Goal: Task Accomplishment & Management: Manage account settings

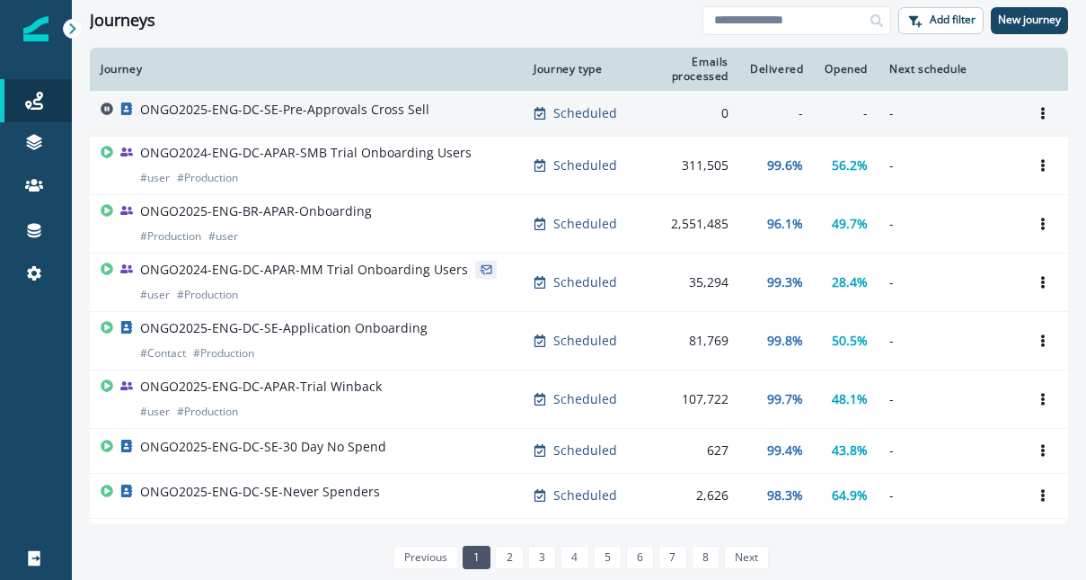
click at [403, 108] on p "ONGO2025-ENG-DC-SE-Pre-Approvals Cross Sell" at bounding box center [284, 110] width 289 height 18
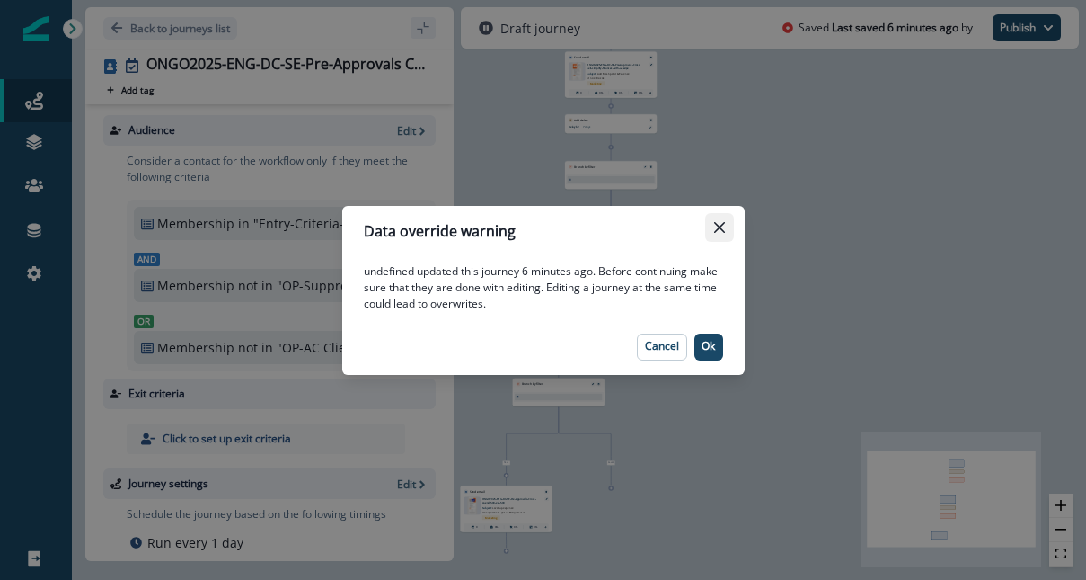
click at [725, 226] on button "Close" at bounding box center [719, 227] width 29 height 29
click at [713, 341] on p "Ok" at bounding box center [708, 346] width 13 height 13
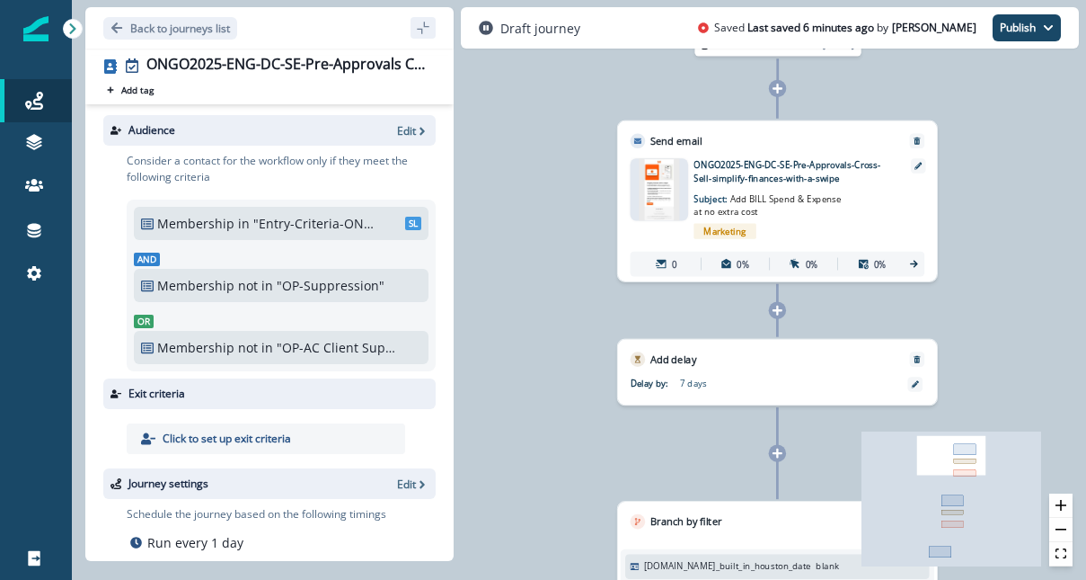
click at [769, 173] on p "ONGO2025-ENG-DC-SE-Pre-Approvals-Cross-Sell-simplify-finances-with-a-swipe" at bounding box center [793, 171] width 199 height 26
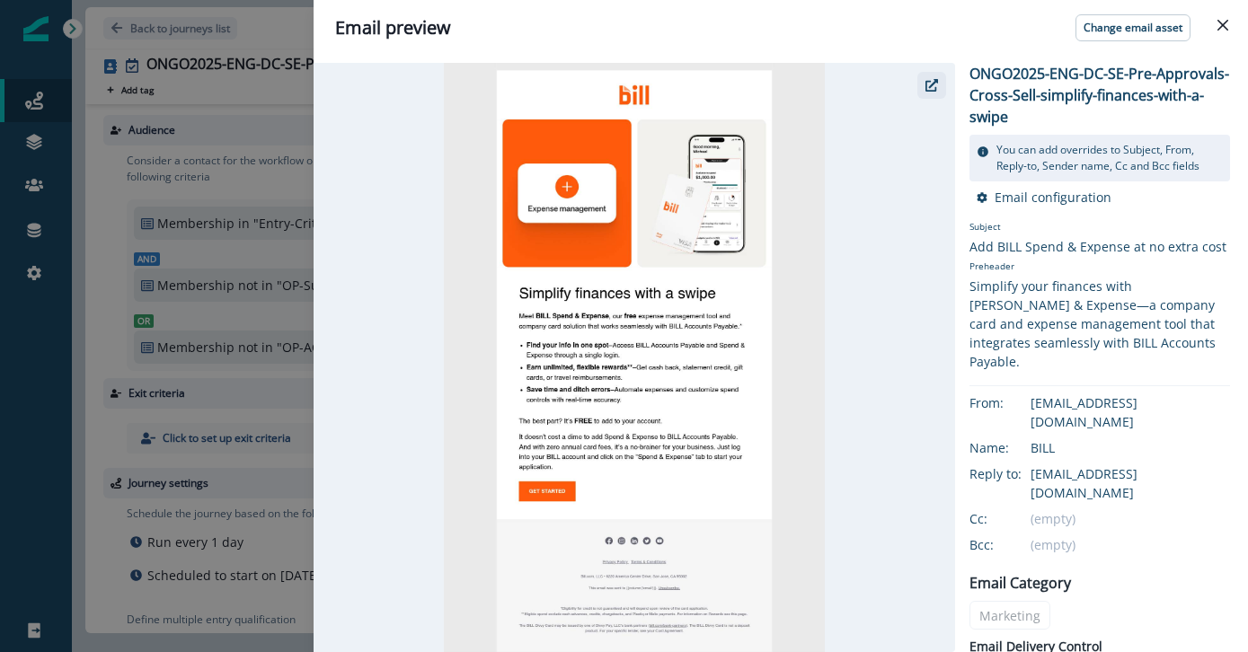
click at [930, 81] on icon "button" at bounding box center [932, 85] width 13 height 13
click at [1085, 23] on icon "Close" at bounding box center [1223, 25] width 11 height 11
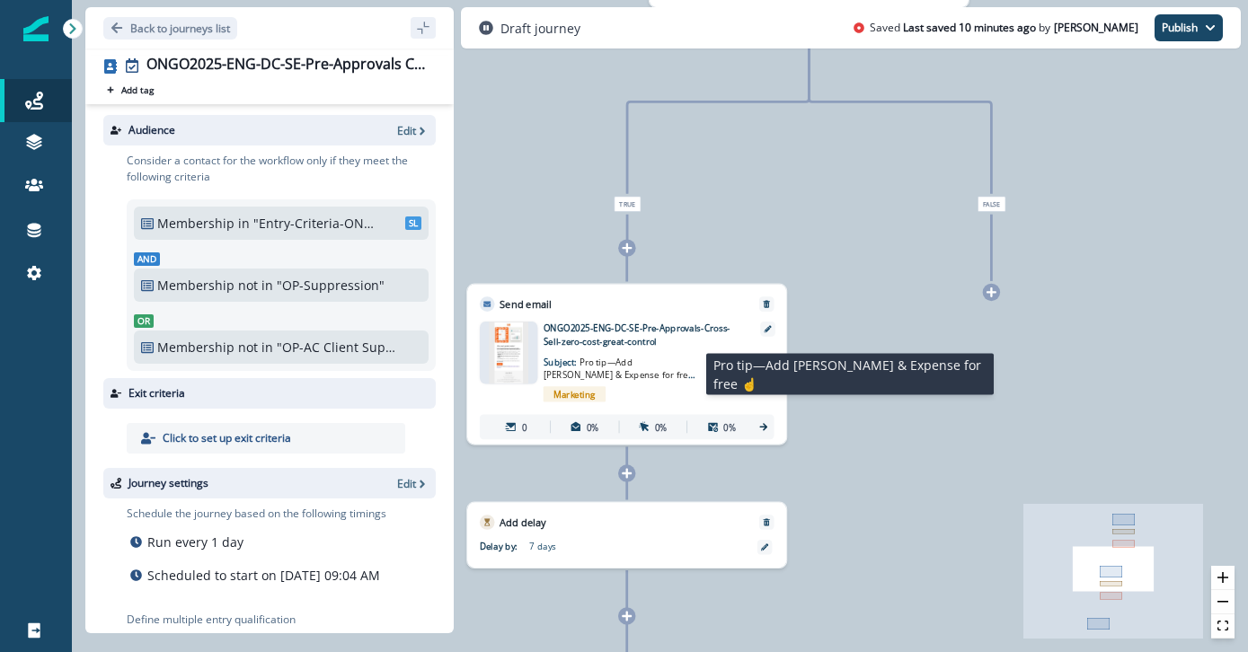
click at [645, 360] on span "Pro tip—Add BILL Spend & Expense for free ☝" at bounding box center [620, 375] width 152 height 38
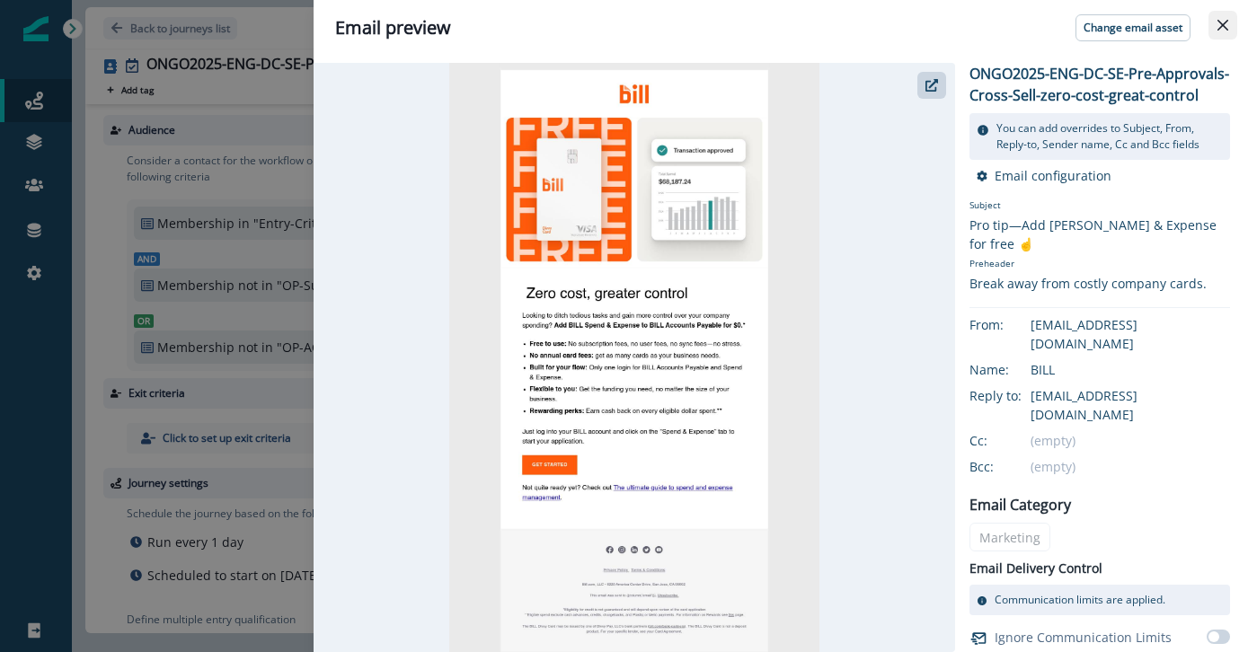
click at [1085, 22] on icon "Close" at bounding box center [1223, 25] width 11 height 11
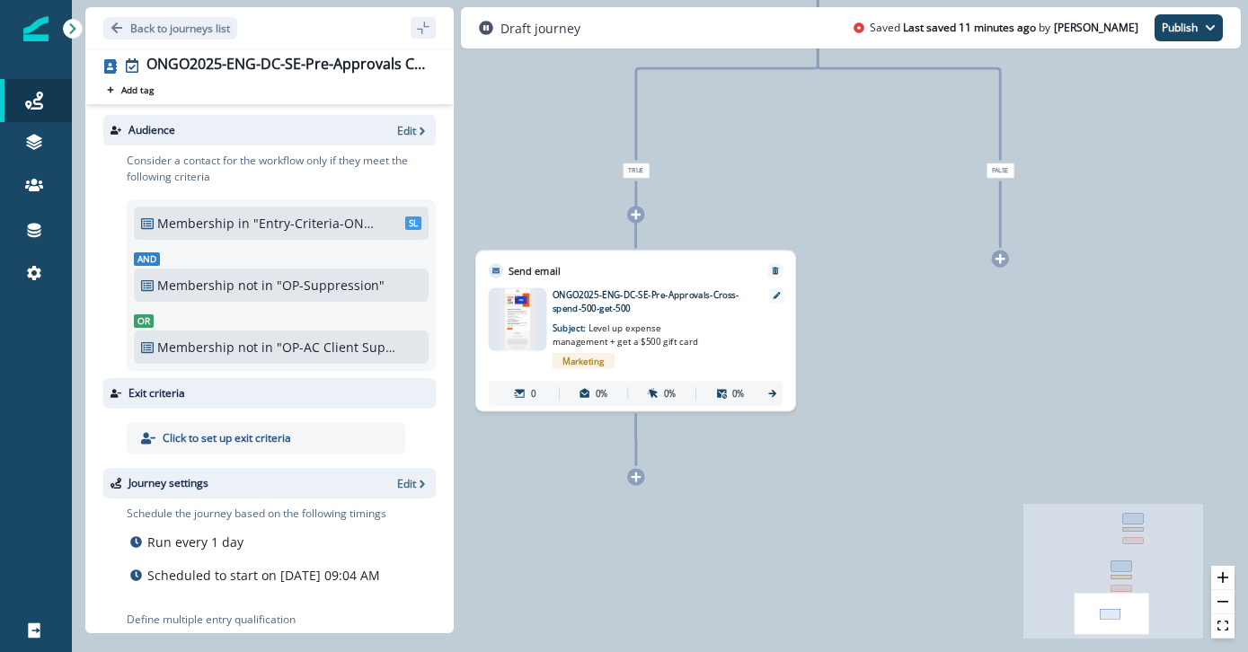
click at [627, 311] on p "ONGO2025-ENG-DC-SE-Pre-Approvals-Cross-spend-500-get-500" at bounding box center [652, 301] width 199 height 26
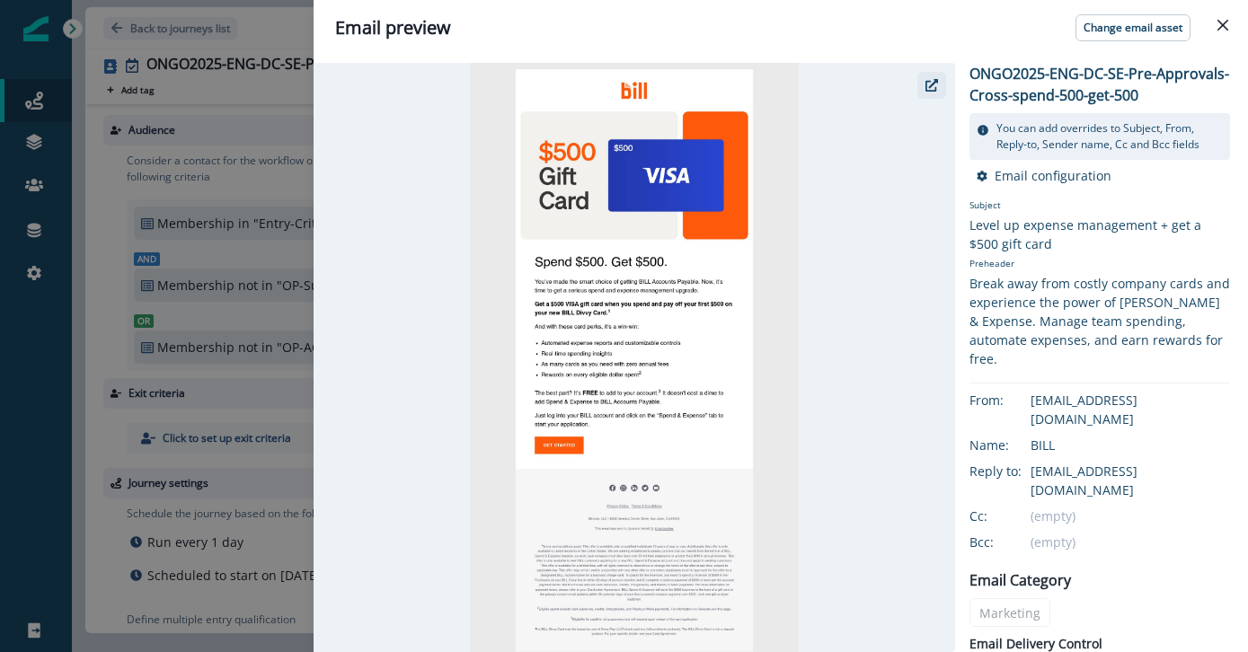
click at [932, 90] on icon "button" at bounding box center [932, 85] width 13 height 13
click at [1085, 23] on icon "Close" at bounding box center [1223, 25] width 11 height 11
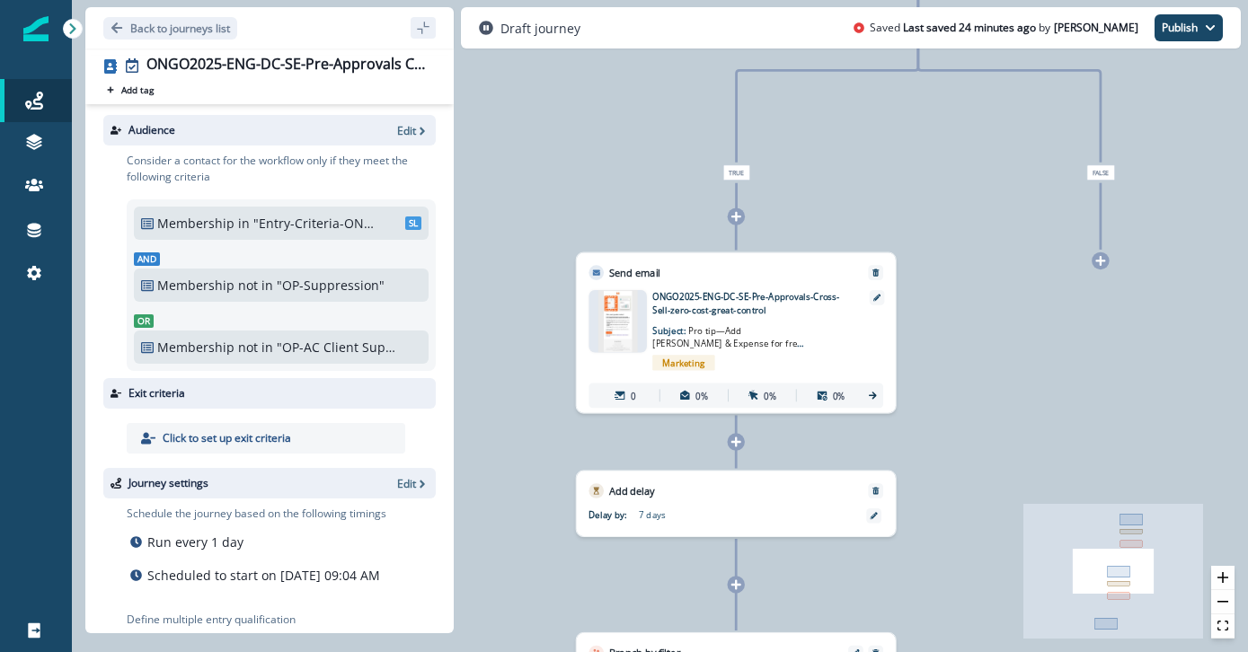
click at [614, 320] on img at bounding box center [618, 321] width 40 height 62
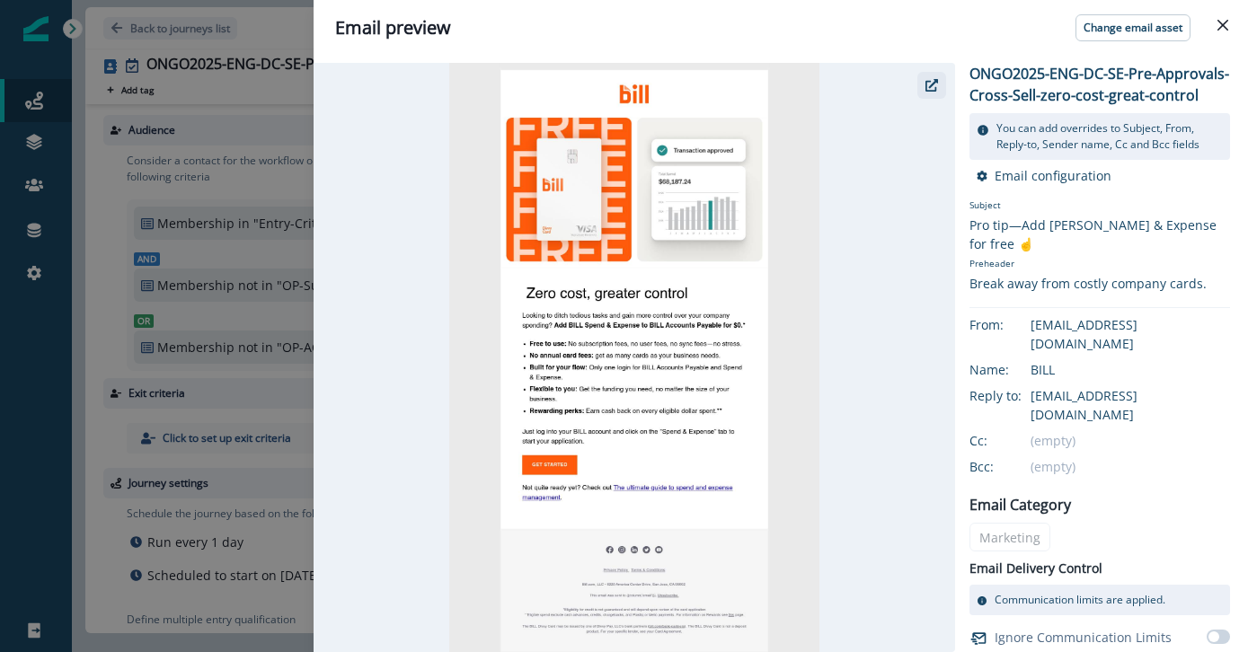
click at [928, 80] on icon "button" at bounding box center [932, 85] width 13 height 13
click at [1085, 30] on icon "Close" at bounding box center [1223, 25] width 11 height 11
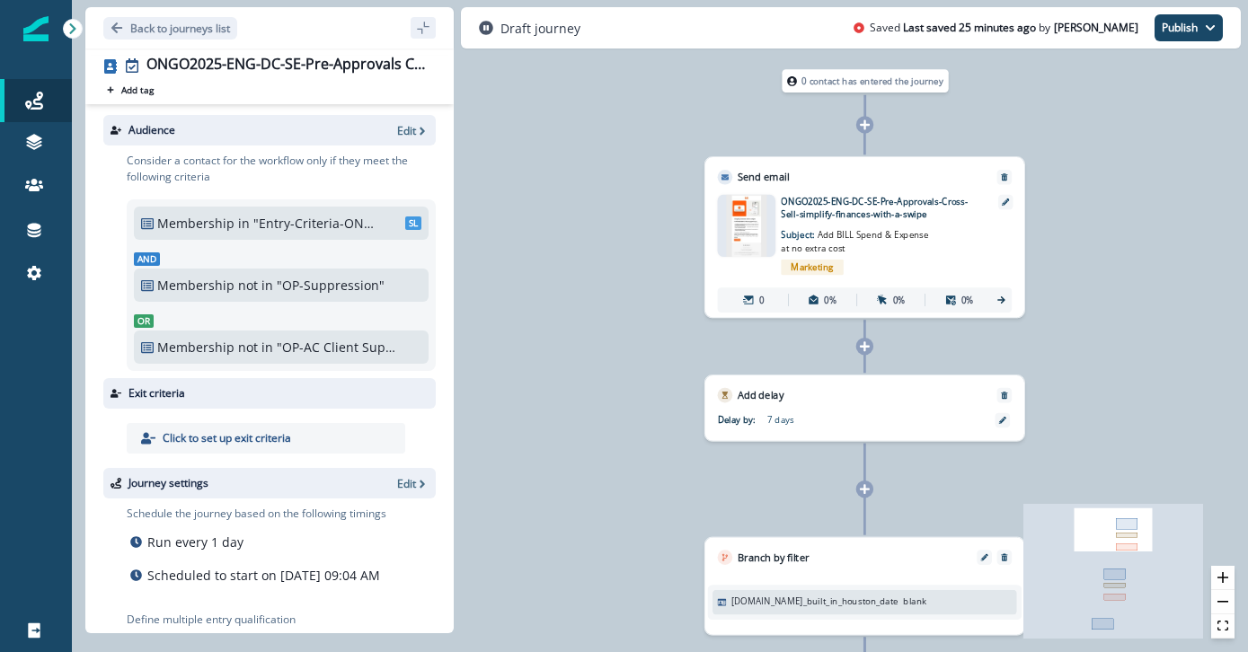
click at [996, 298] on icon at bounding box center [1001, 300] width 11 height 11
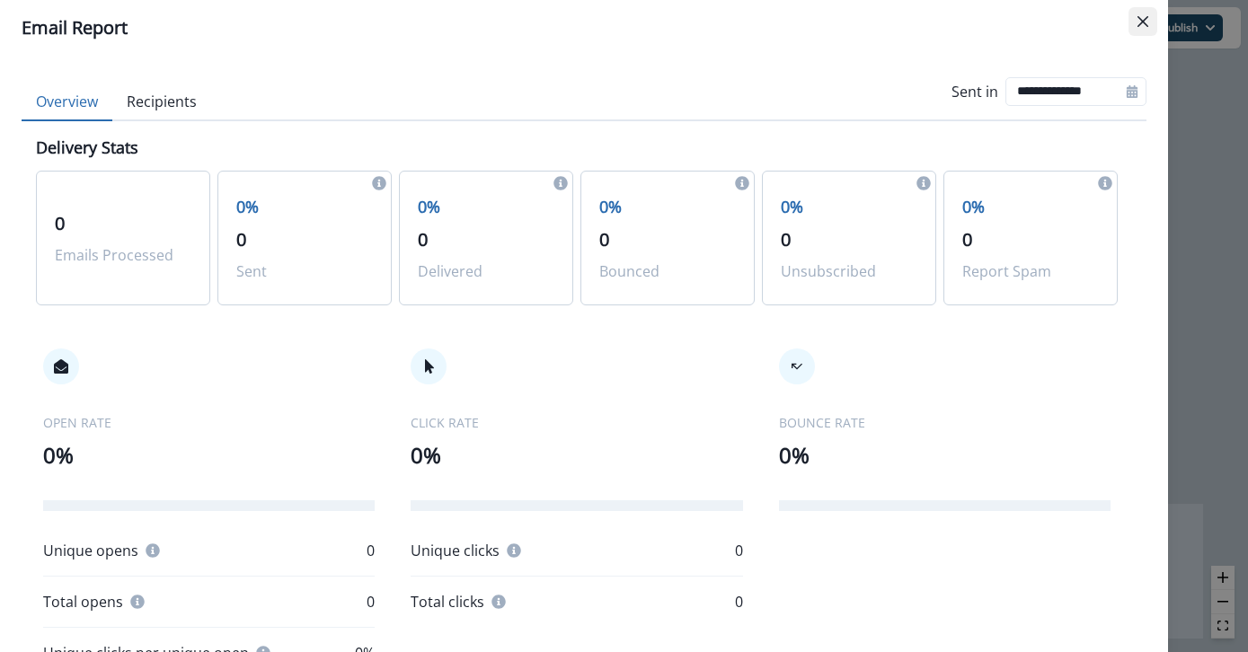
click at [1085, 22] on icon "Close" at bounding box center [1143, 21] width 11 height 11
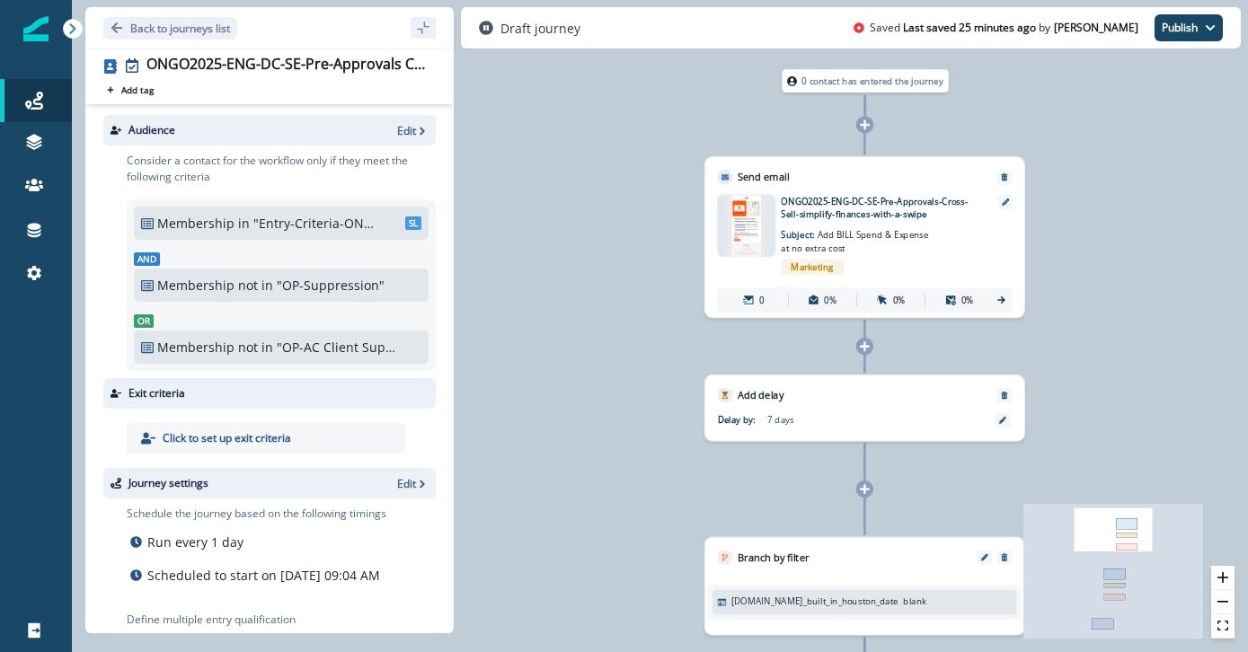
click at [741, 242] on img at bounding box center [746, 226] width 40 height 62
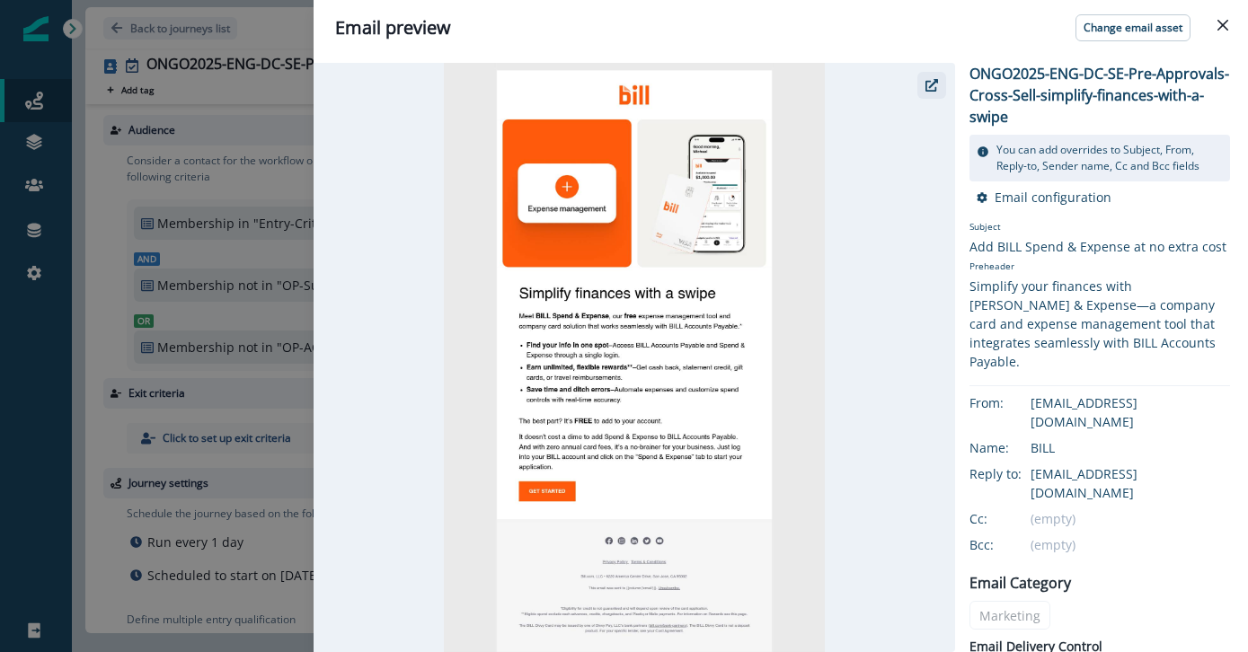
click at [933, 89] on icon "button" at bounding box center [932, 85] width 13 height 13
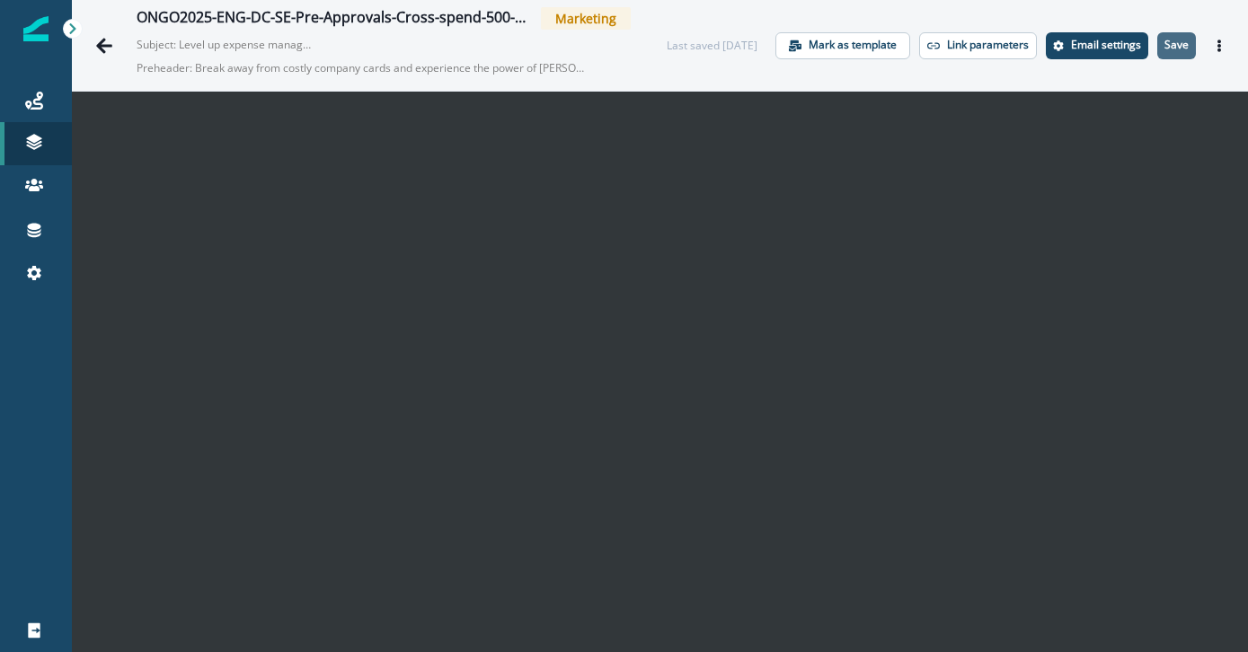
click at [1168, 45] on p "Save" at bounding box center [1177, 45] width 24 height 13
click at [111, 40] on icon "Go back" at bounding box center [104, 46] width 18 height 18
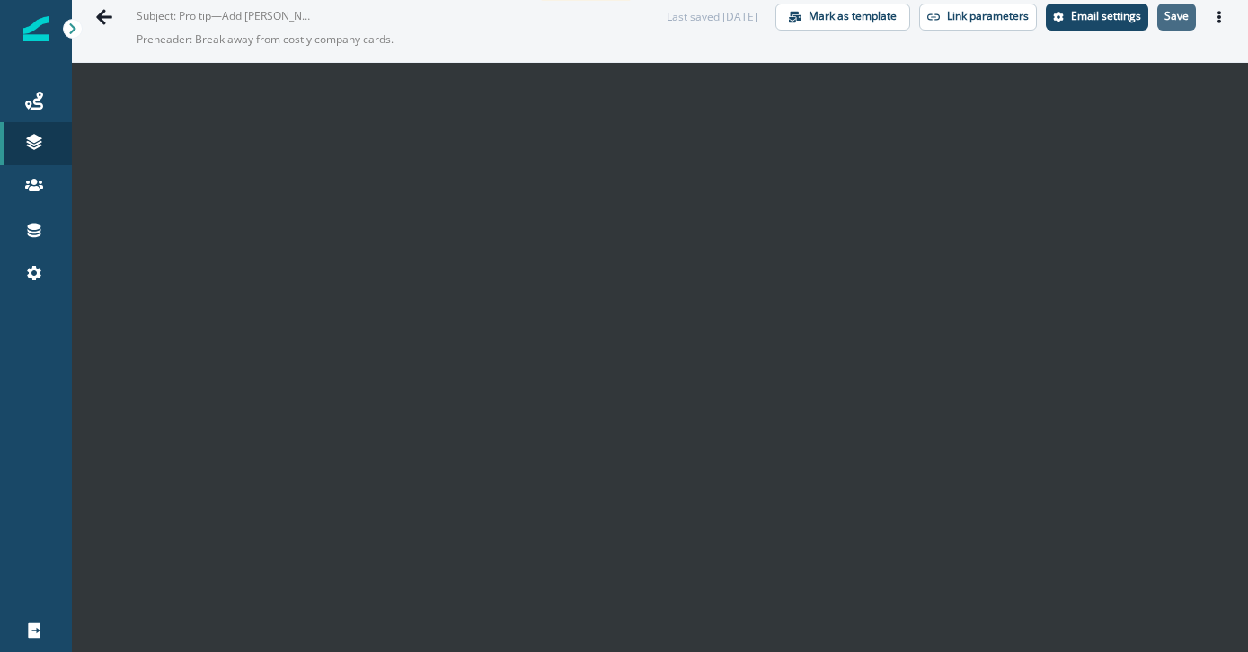
click at [1182, 18] on p "Save" at bounding box center [1177, 16] width 24 height 13
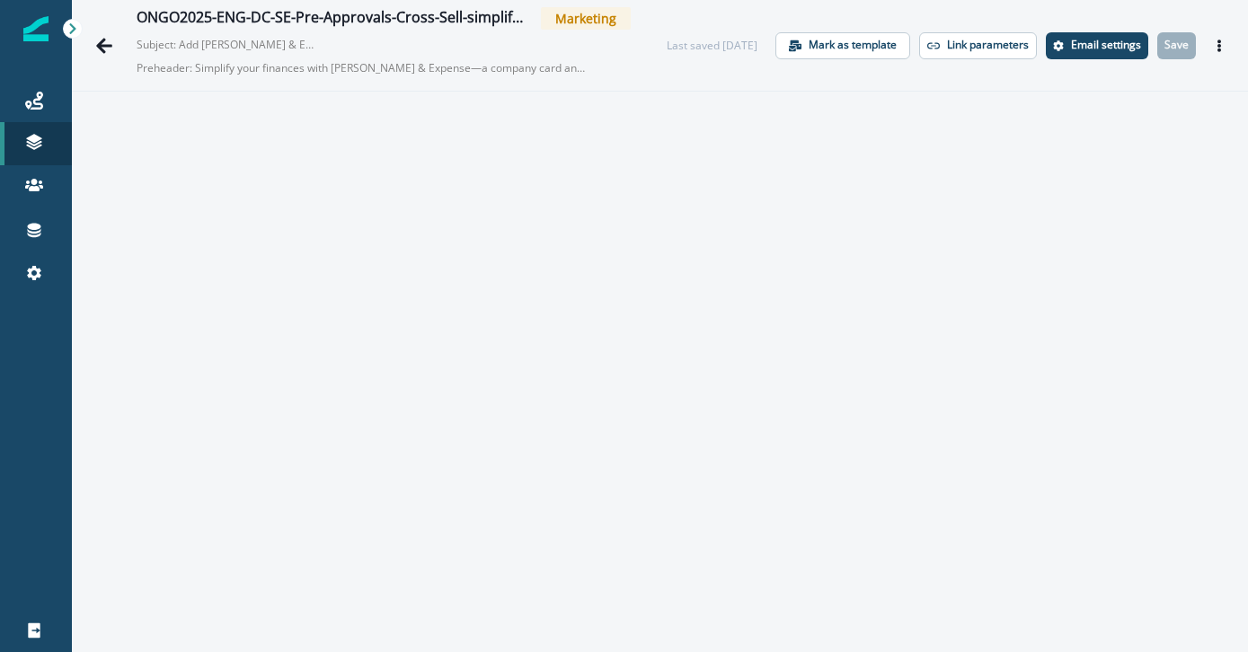
scroll to position [29, 0]
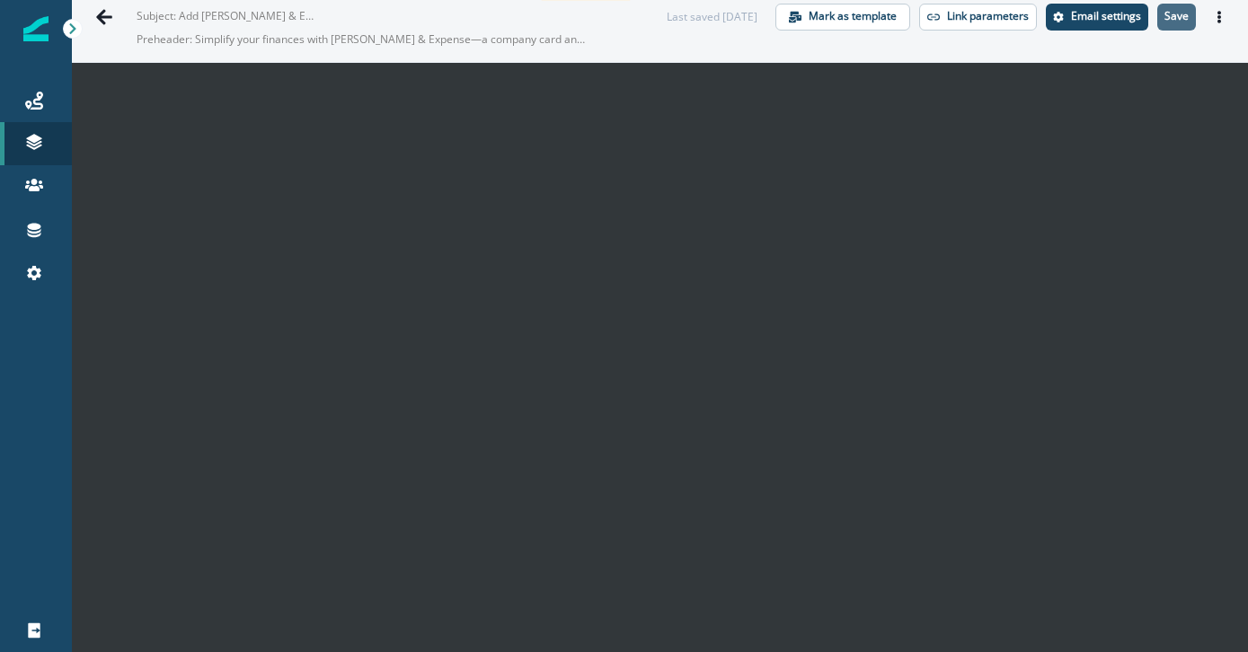
click at [1177, 14] on p "Save" at bounding box center [1177, 16] width 24 height 13
click at [105, 15] on icon "Go back" at bounding box center [104, 16] width 16 height 15
